Goal: Transaction & Acquisition: Purchase product/service

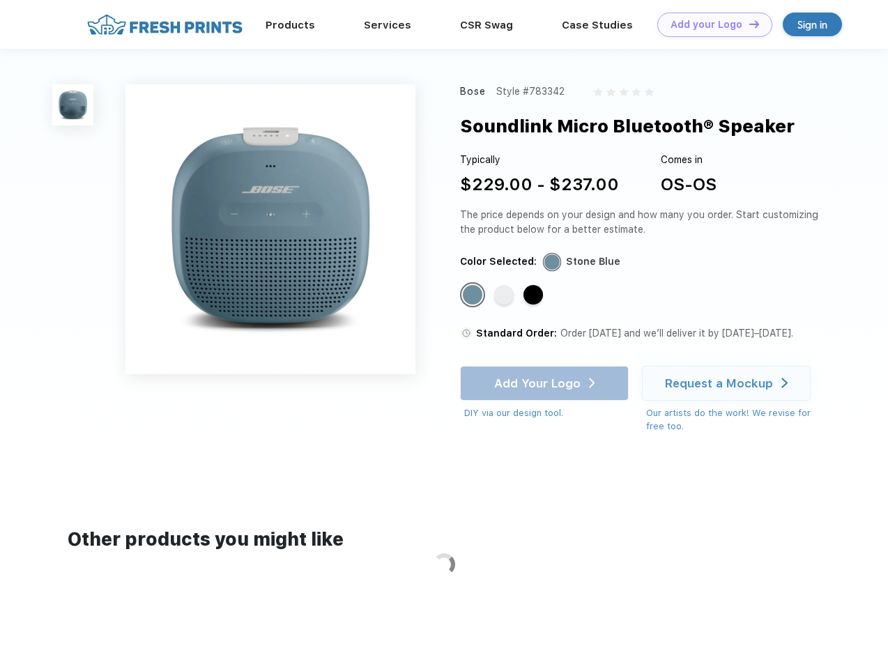
click at [710, 24] on link "Add your Logo Design Tool" at bounding box center [715, 25] width 115 height 24
click at [0, 0] on div "Design Tool" at bounding box center [0, 0] width 0 height 0
click at [748, 24] on link "Add your Logo Design Tool" at bounding box center [715, 25] width 115 height 24
click at [73, 105] on img at bounding box center [72, 104] width 41 height 41
click at [474, 296] on div "Standard Color" at bounding box center [473, 295] width 20 height 20
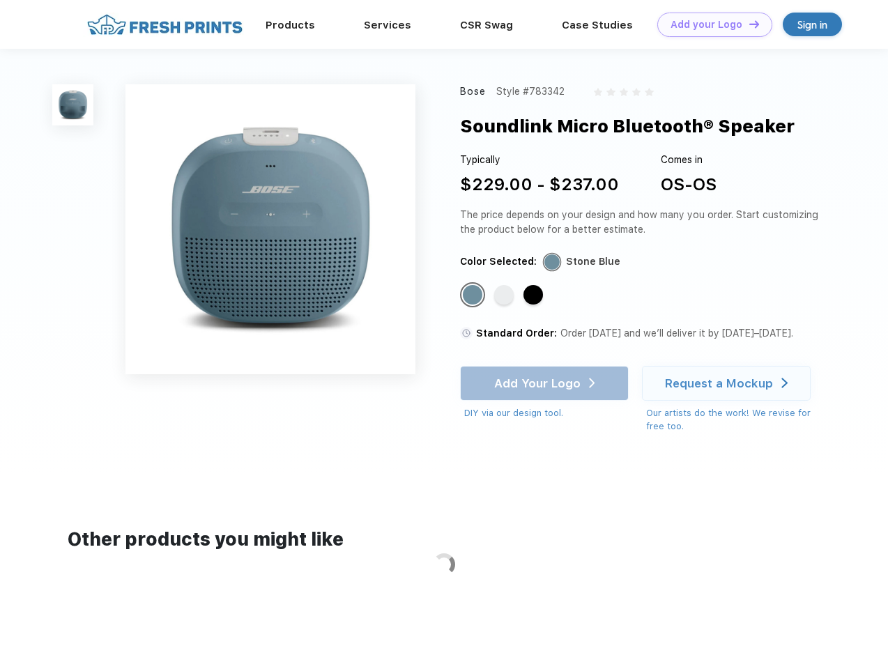
click at [506, 296] on div "Standard Color" at bounding box center [504, 295] width 20 height 20
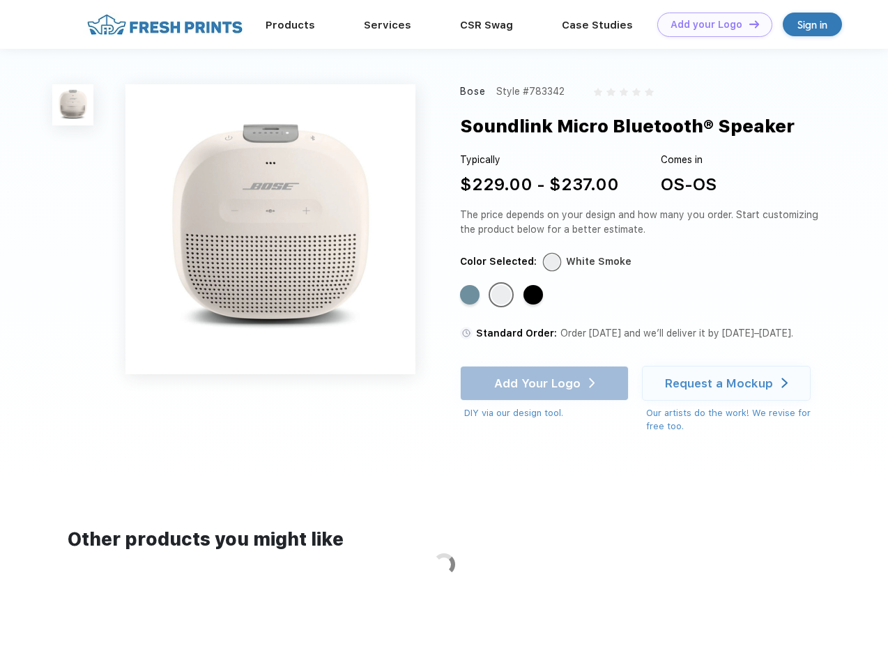
click at [535, 296] on div "Standard Color" at bounding box center [534, 295] width 20 height 20
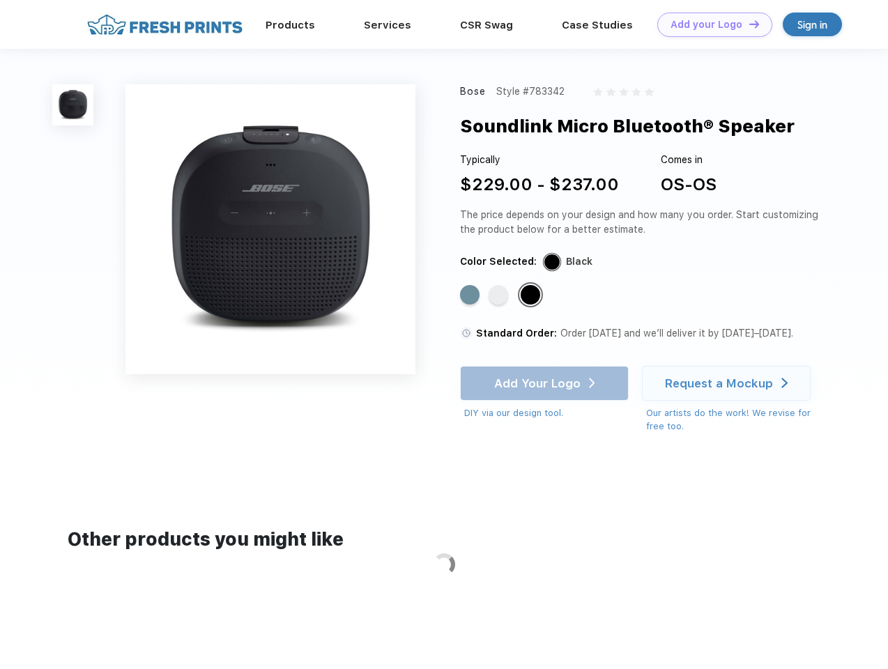
click at [546, 384] on div "Add Your Logo DIY via our design tool. Ah shoot! This product isn't up in our d…" at bounding box center [544, 393] width 169 height 54
click at [729, 384] on div "Request a Mockup" at bounding box center [719, 384] width 108 height 14
